Goal: Feedback & Contribution: Submit feedback/report problem

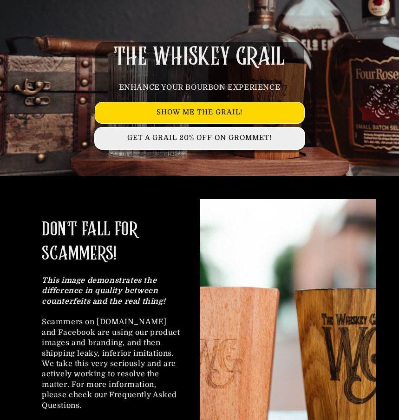
scroll to position [93, 0]
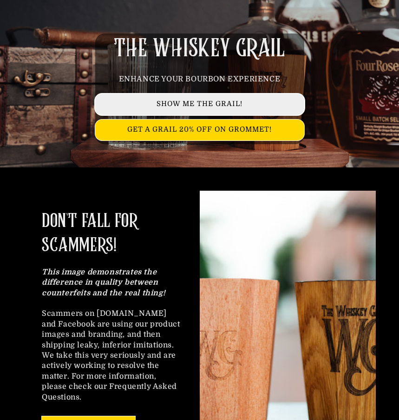
click at [194, 103] on link "SHOW ME THE GRAIL!" at bounding box center [199, 104] width 209 height 21
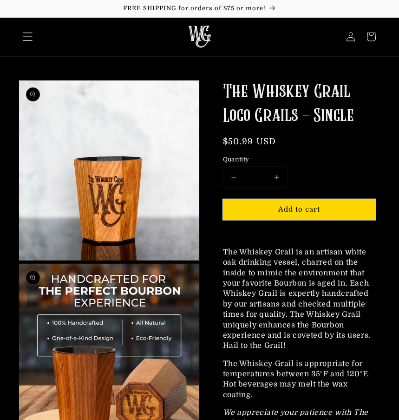
click at [27, 37] on icon "Menu" at bounding box center [27, 37] width 9 height 8
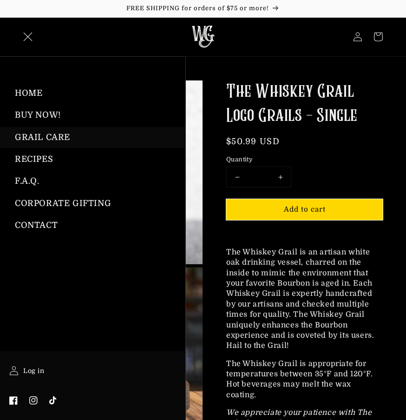
click at [43, 134] on link "GRAIL CARE" at bounding box center [92, 137] width 185 height 21
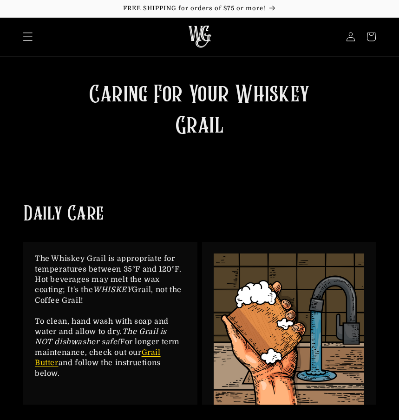
click at [29, 37] on icon "Menu" at bounding box center [28, 37] width 10 height 10
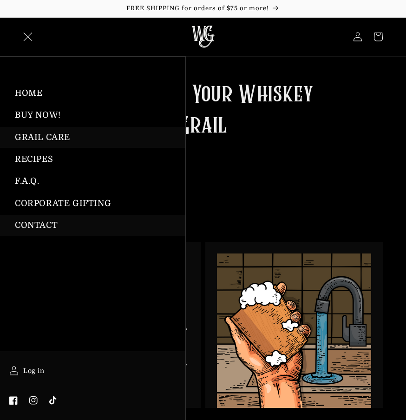
click at [35, 220] on link "CONTACT" at bounding box center [92, 225] width 185 height 21
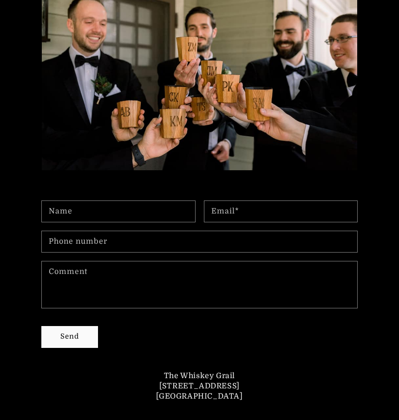
scroll to position [186, 0]
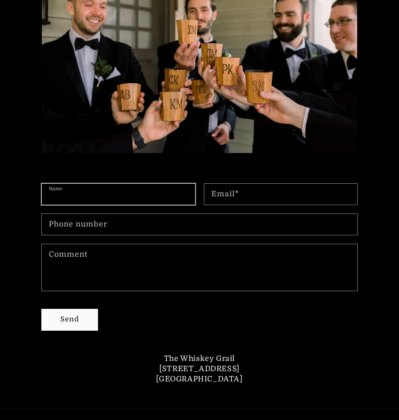
click at [97, 188] on input "Name" at bounding box center [118, 194] width 153 height 21
type input "**********"
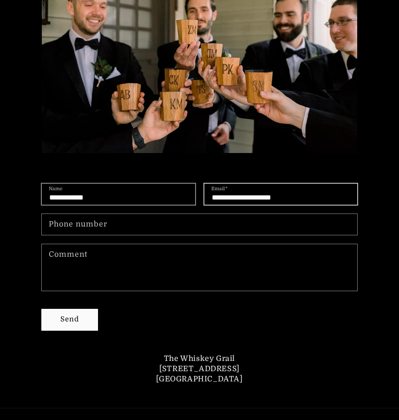
type input "**********"
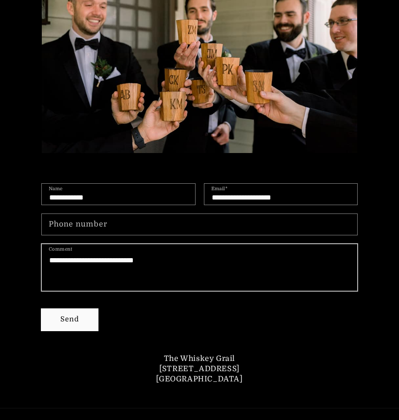
type textarea "**********"
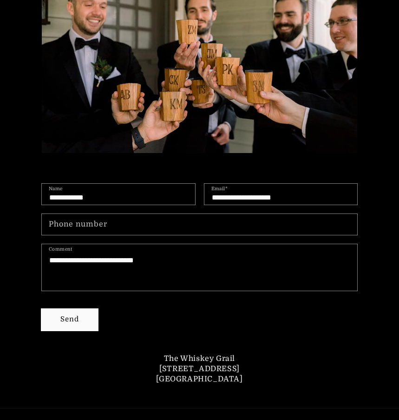
click at [65, 315] on button "Send" at bounding box center [70, 319] width 56 height 21
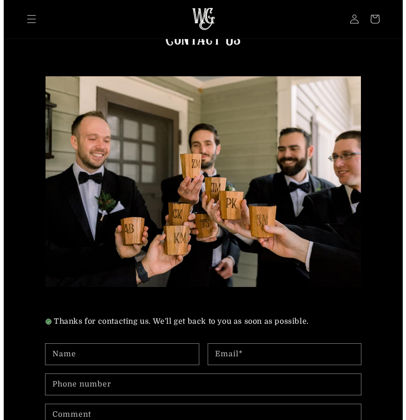
scroll to position [35, 0]
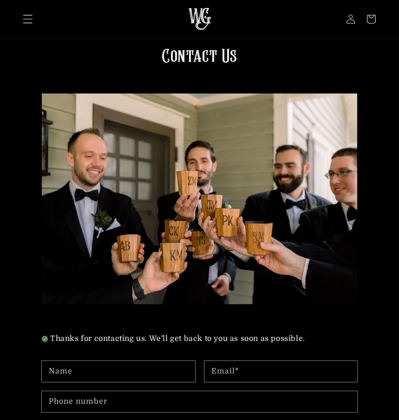
click at [31, 21] on icon "Menu" at bounding box center [28, 19] width 10 height 10
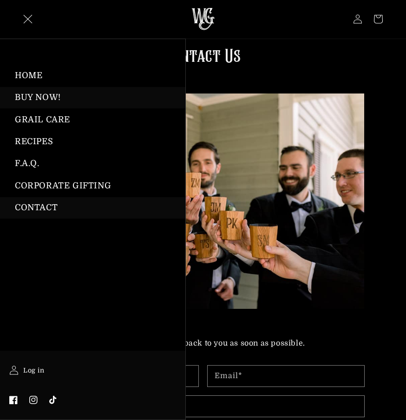
click at [41, 94] on link "BUY NOW!" at bounding box center [92, 97] width 185 height 21
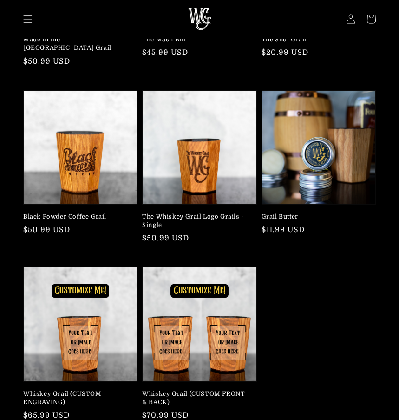
scroll to position [139, 0]
